Goal: Find specific page/section: Find specific page/section

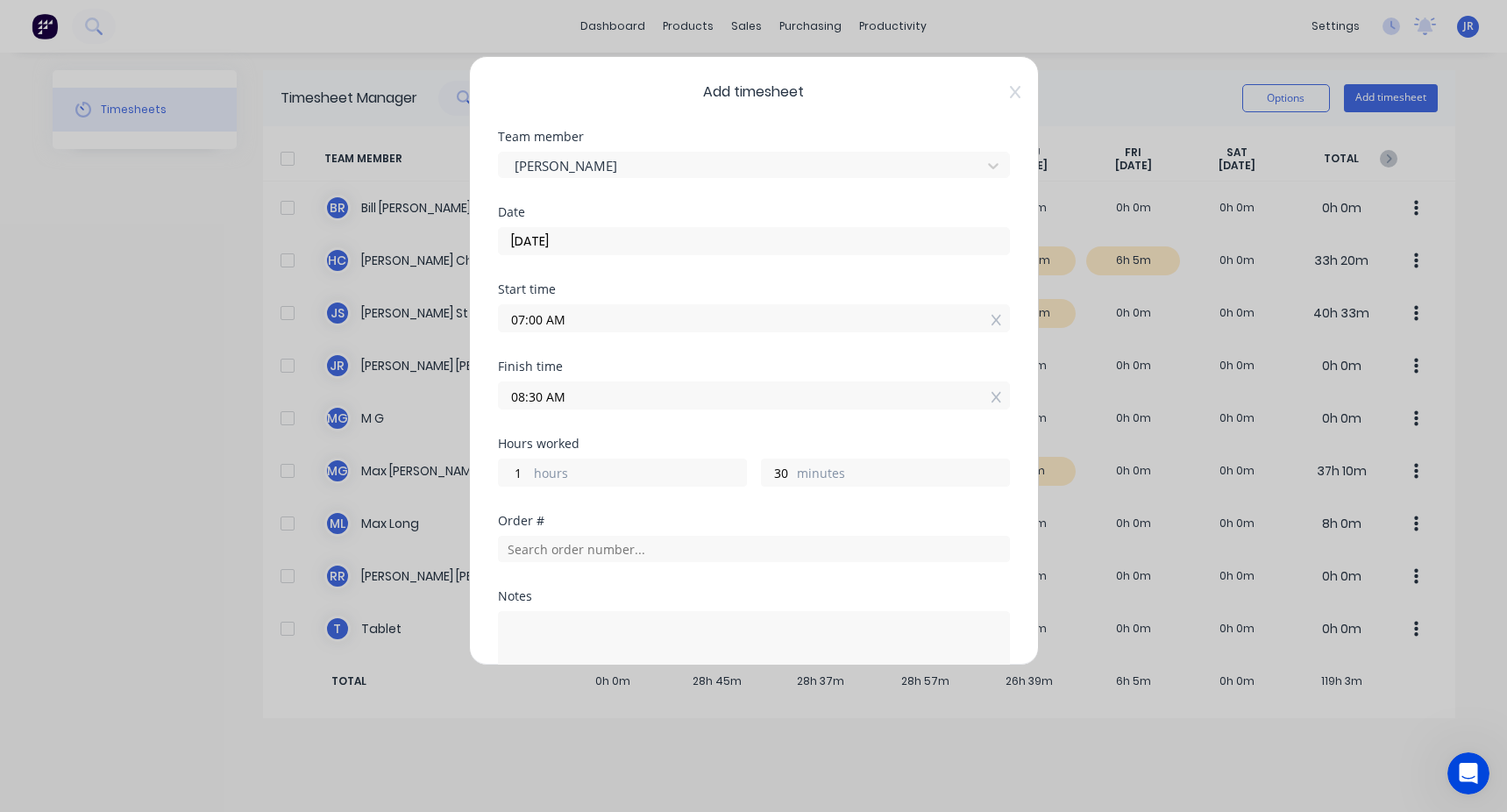
click at [992, 94] on span "Add timesheet" at bounding box center [754, 92] width 512 height 21
click at [1010, 88] on icon at bounding box center [1015, 92] width 11 height 14
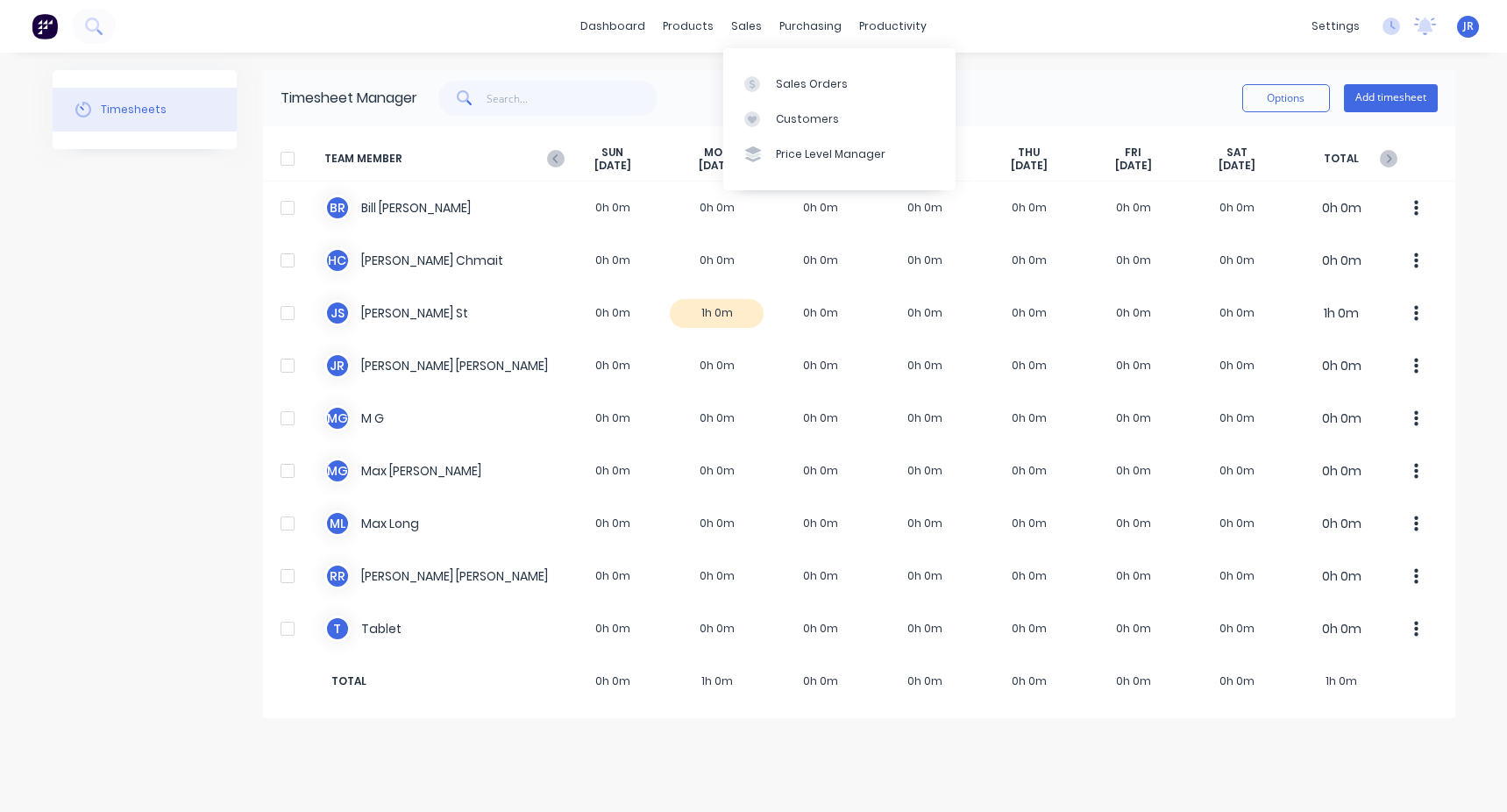
click at [749, 65] on div "Sales Orders Customers Price Level Manager" at bounding box center [839, 119] width 232 height 141
click at [767, 82] on div at bounding box center [757, 84] width 26 height 16
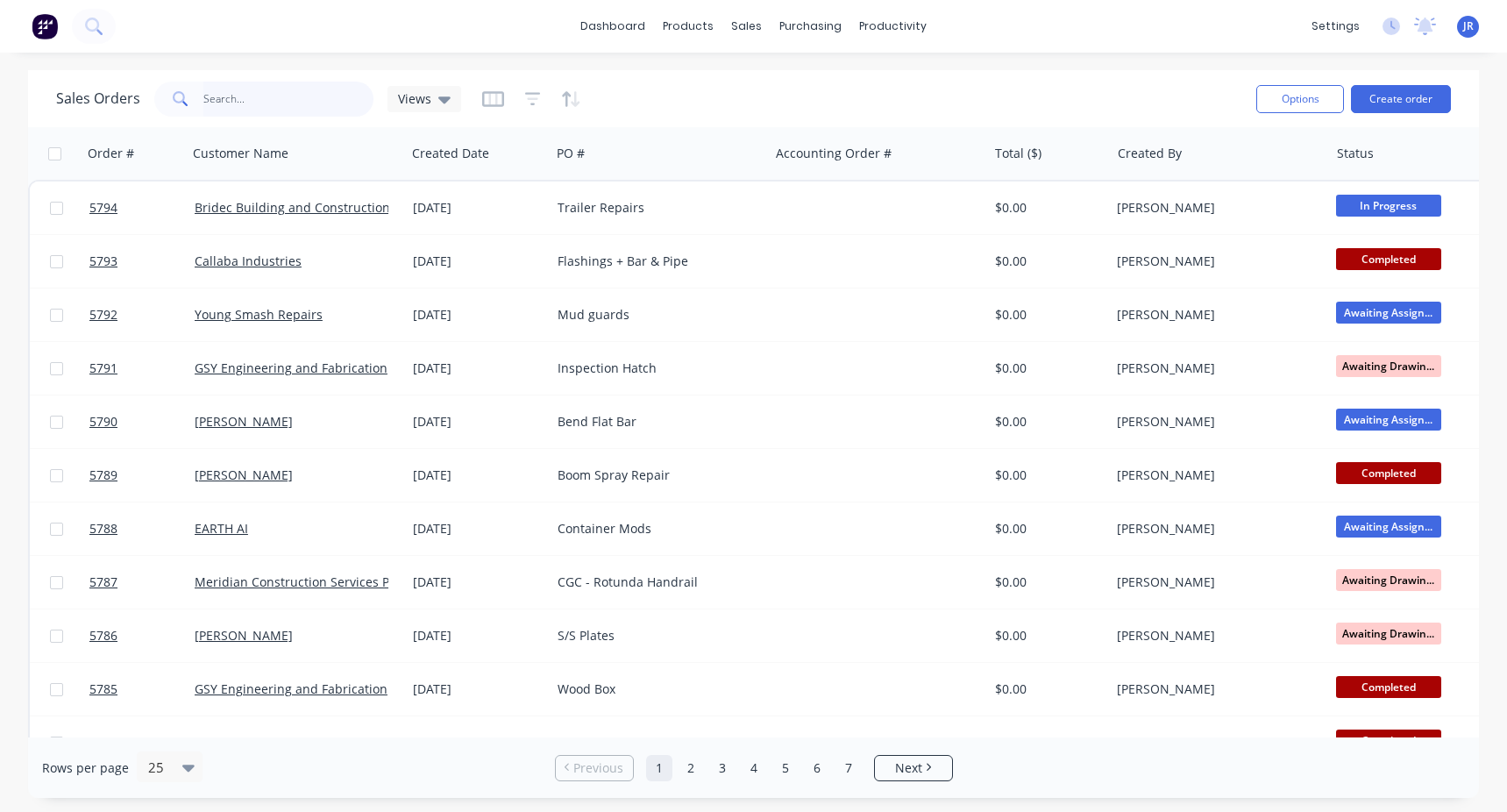
click at [228, 99] on input "text" at bounding box center [289, 99] width 171 height 35
type input "rvt"
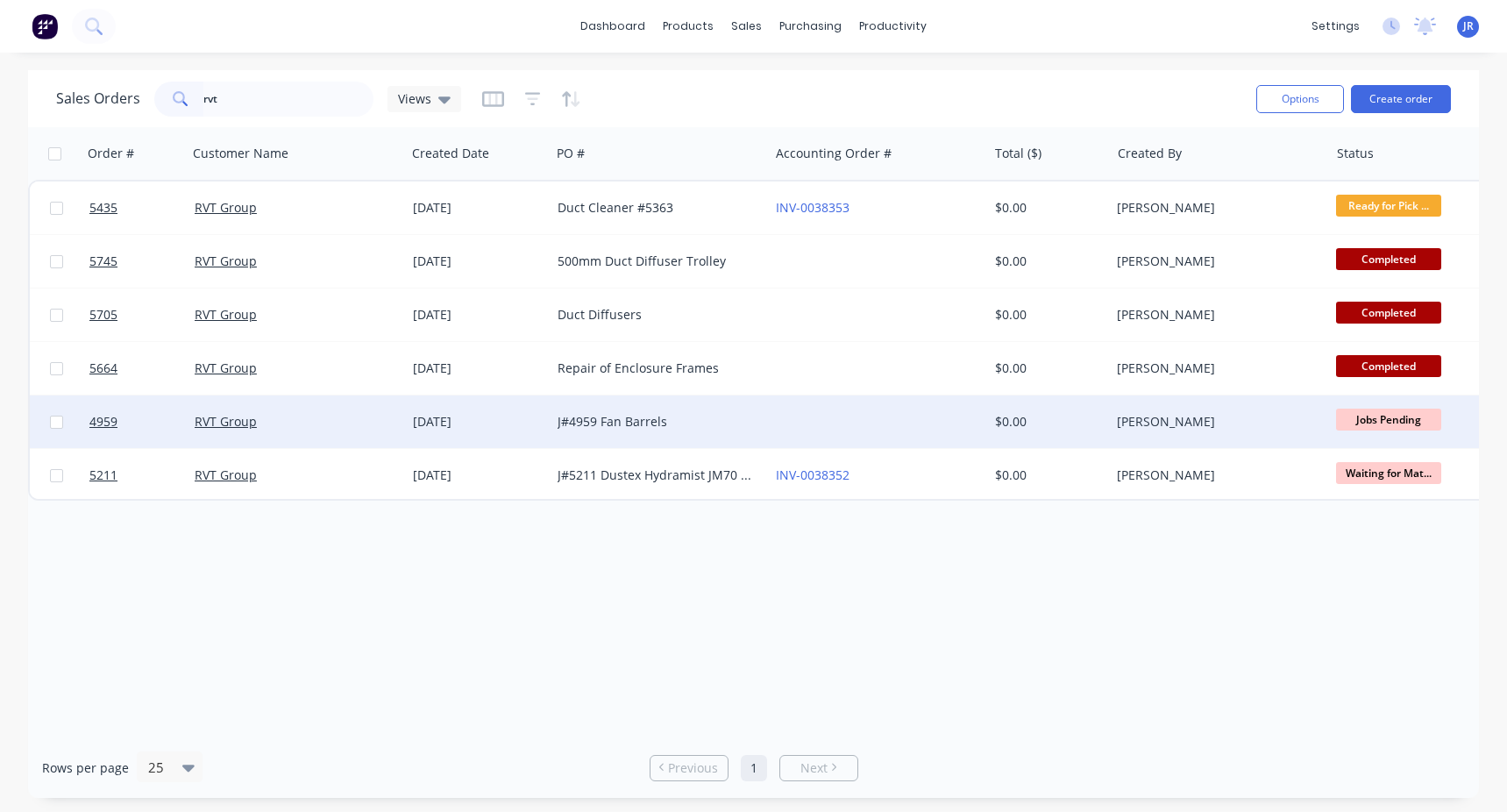
click at [806, 425] on div at bounding box center [878, 421] width 218 height 53
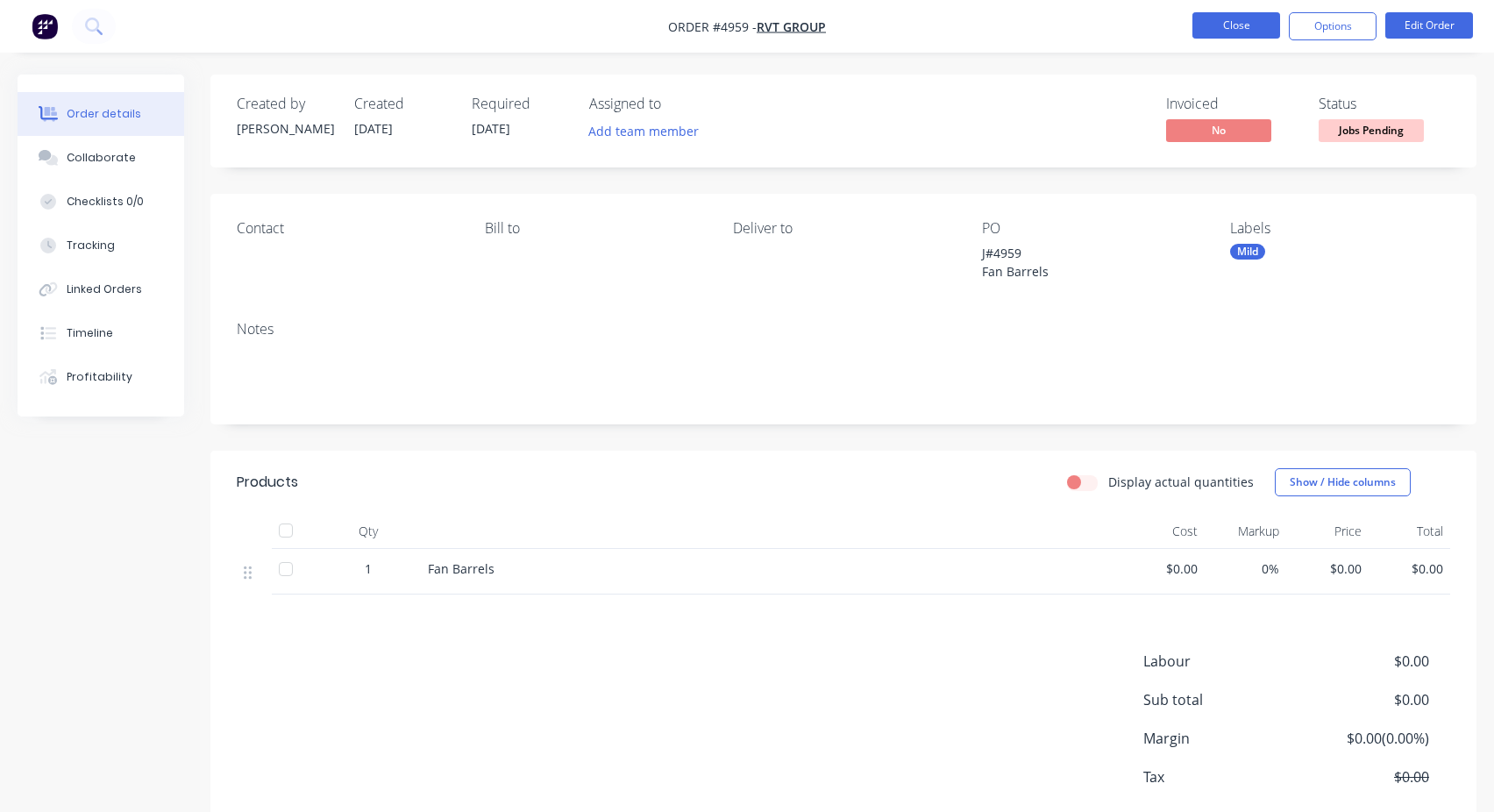
click at [1243, 16] on button "Close" at bounding box center [1236, 26] width 88 height 26
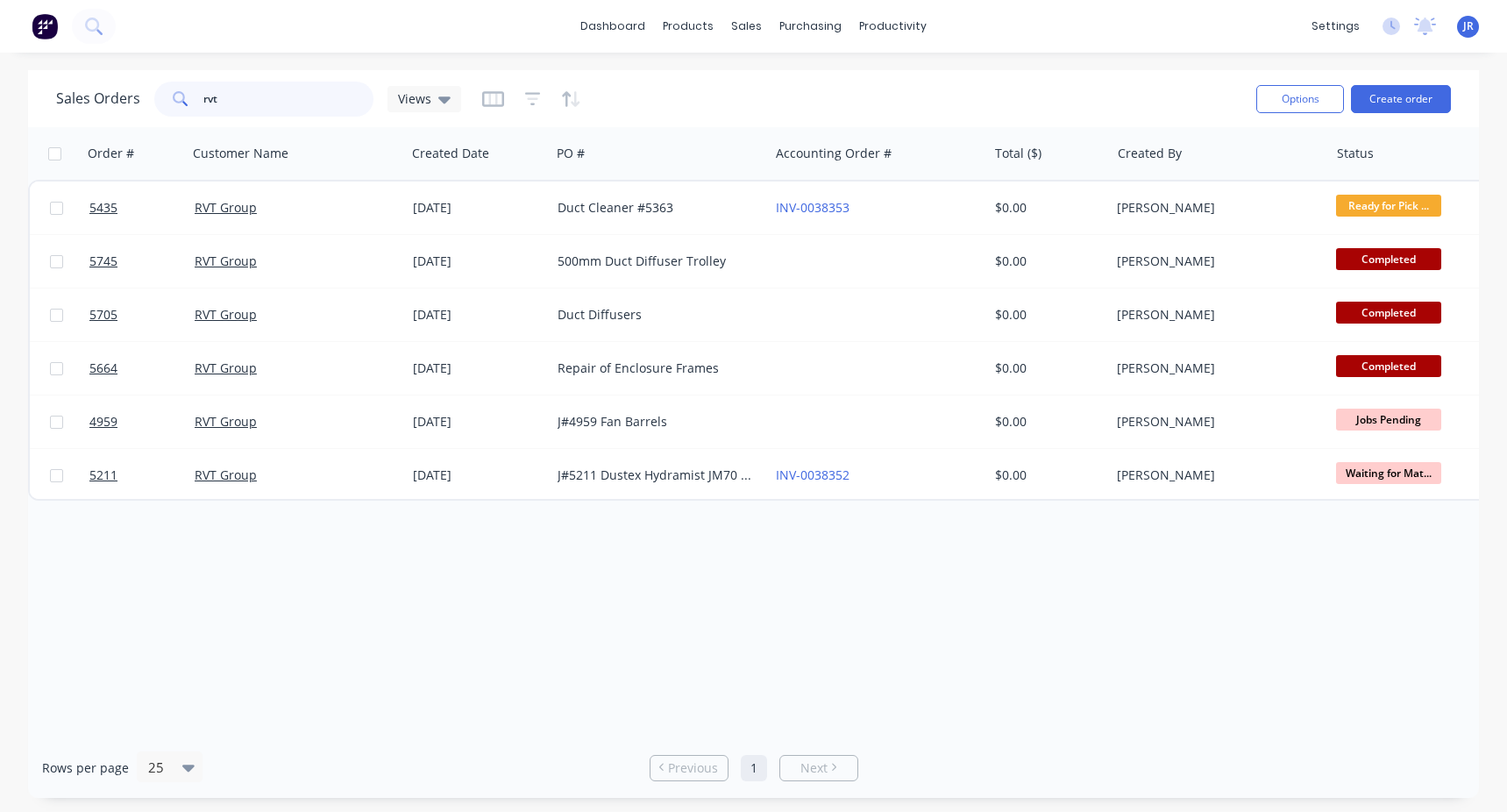
drag, startPoint x: 245, startPoint y: 92, endPoint x: 37, endPoint y: 113, distance: 209.1
click at [43, 114] on div "Sales Orders rvt Views Options Create order" at bounding box center [753, 99] width 1451 height 57
click at [710, 112] on div "Sales Orders Views" at bounding box center [649, 99] width 1186 height 43
